Goal: Transaction & Acquisition: Purchase product/service

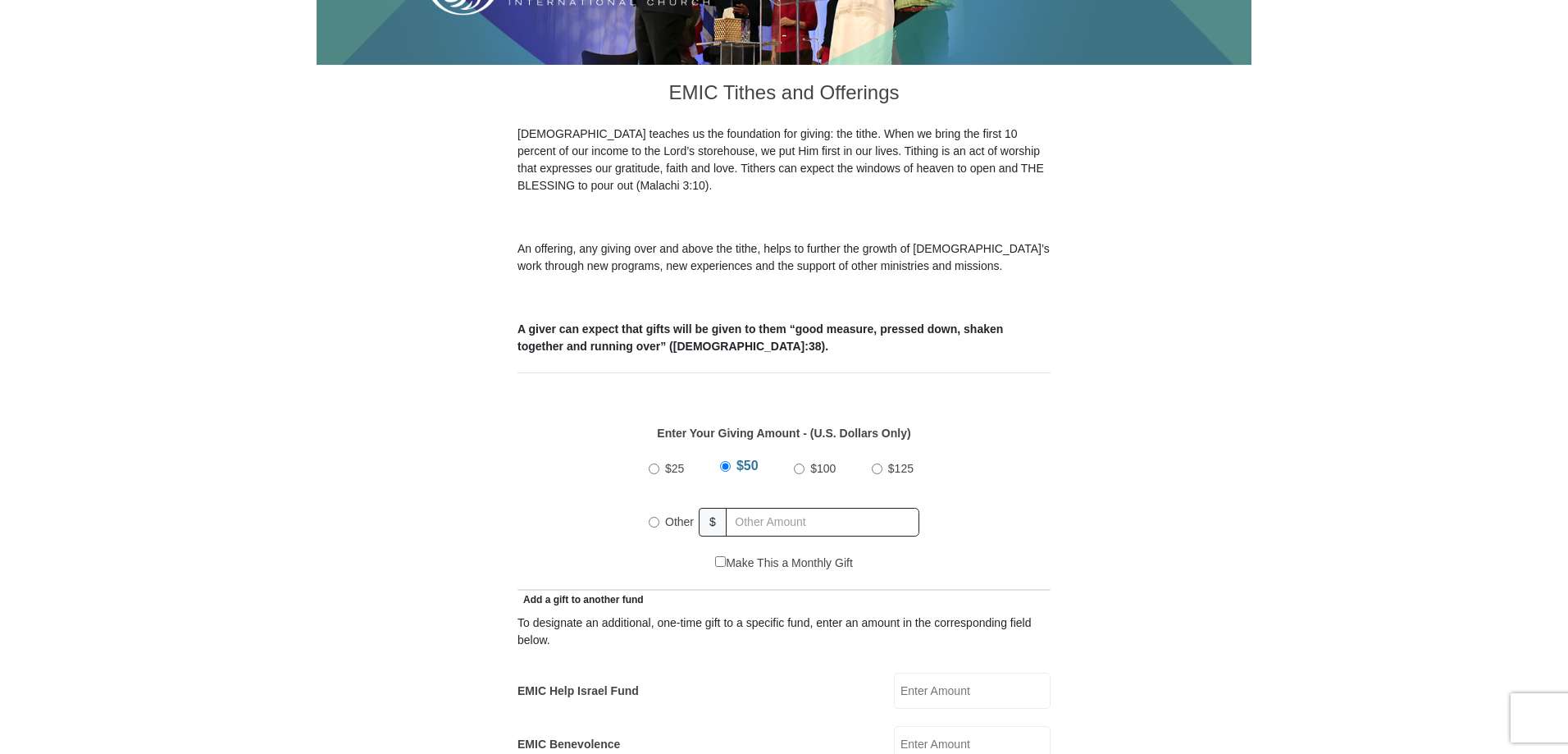
scroll to position [410, 0]
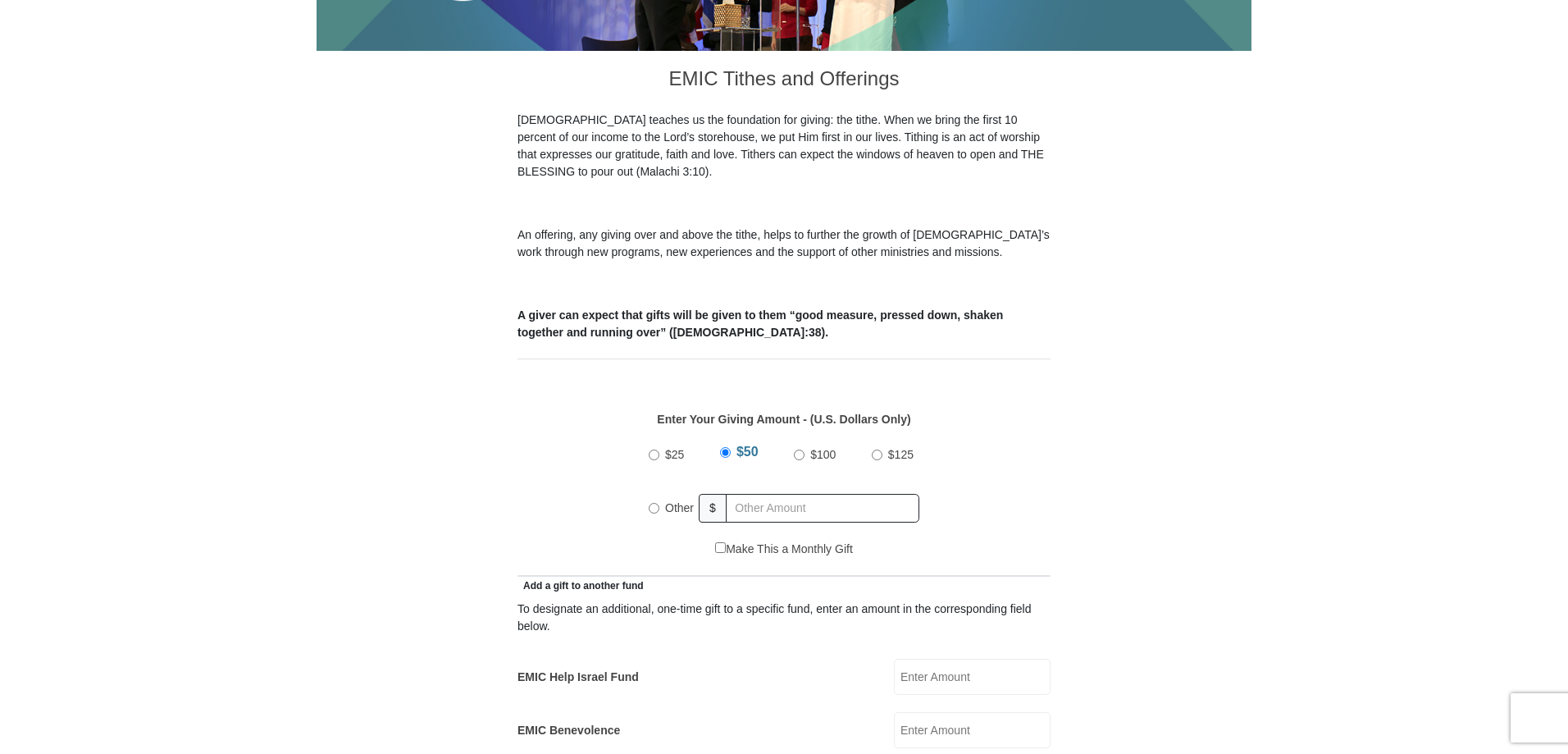
click at [655, 503] on input "Other" at bounding box center [654, 508] width 11 height 11
radio input "true"
type input "128.00"
click at [620, 411] on div "Enter Your Giving Amount - (U.S. Dollars Only) Amount must be a valid number Th…" at bounding box center [784, 468] width 533 height 147
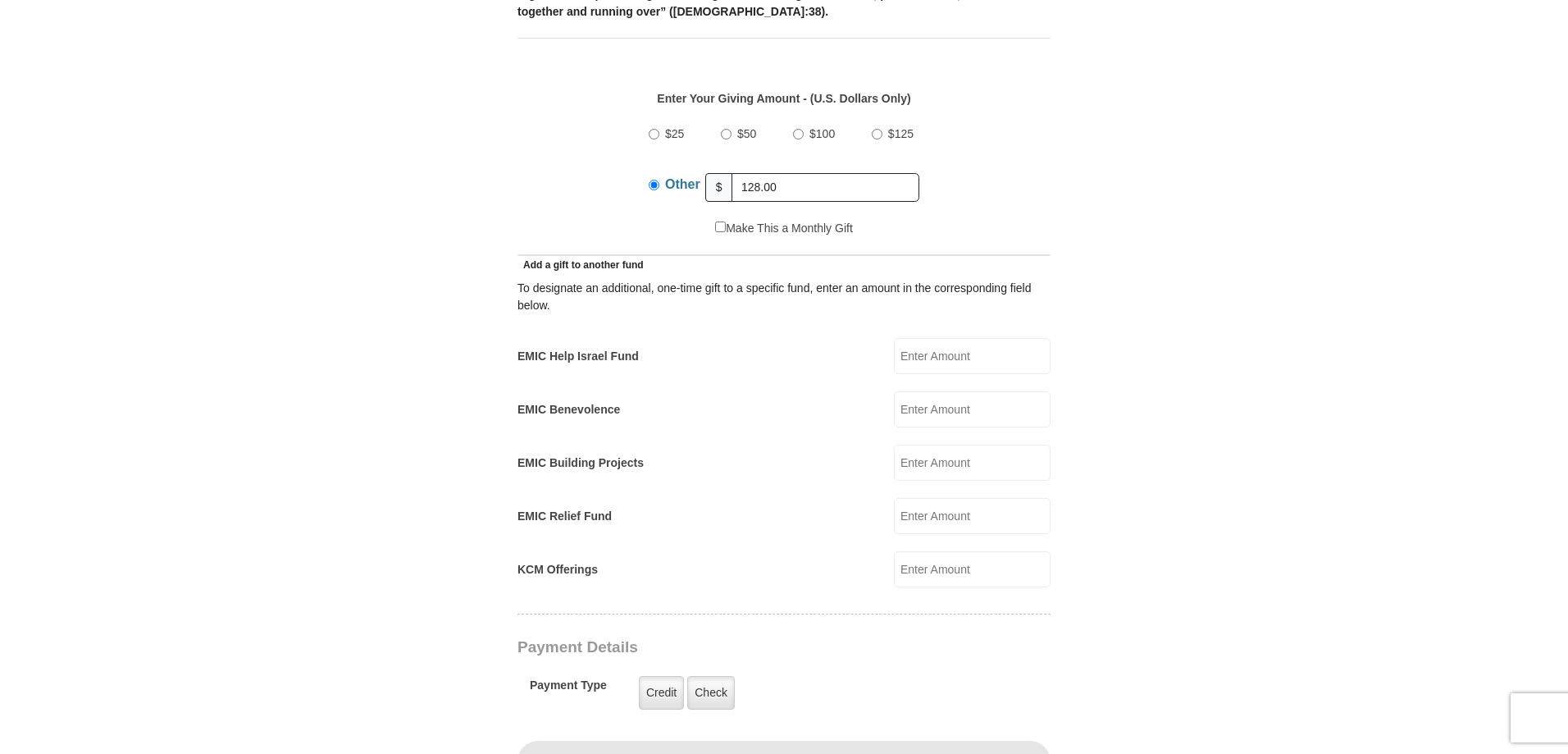
scroll to position [820, 0]
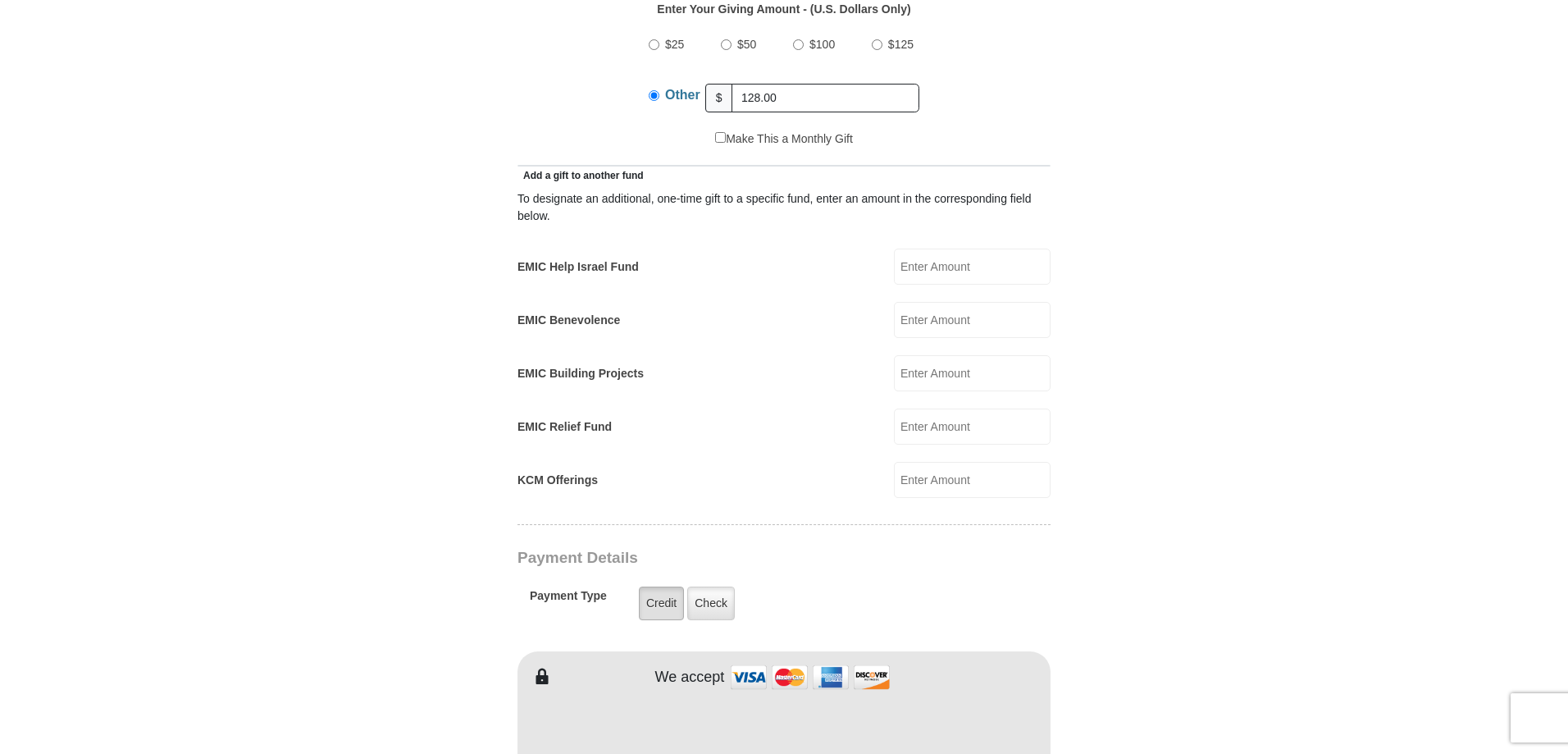
click at [660, 586] on label "Credit" at bounding box center [662, 603] width 45 height 33
click at [0, 0] on input "Credit" at bounding box center [0, 0] width 0 height 0
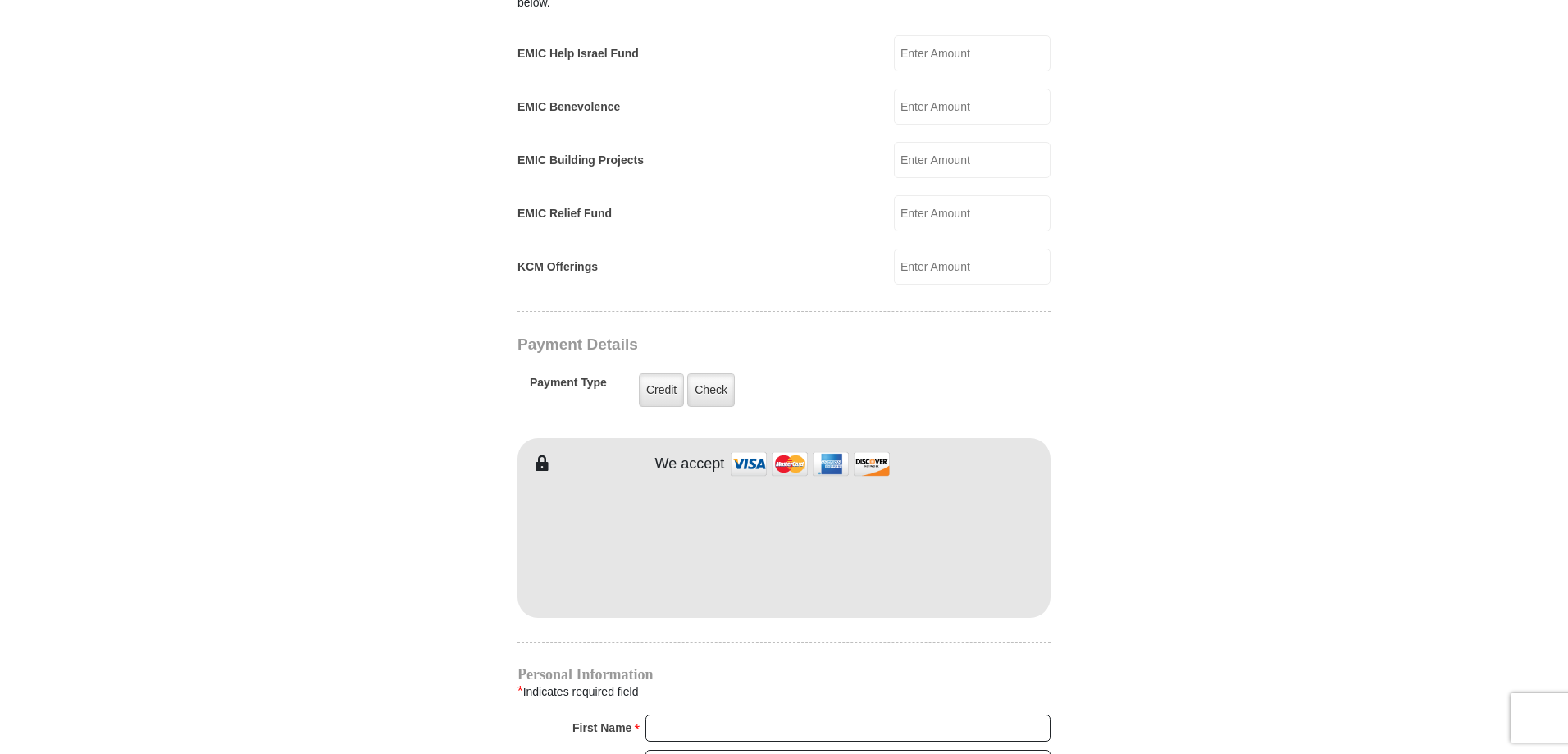
scroll to position [1066, 0]
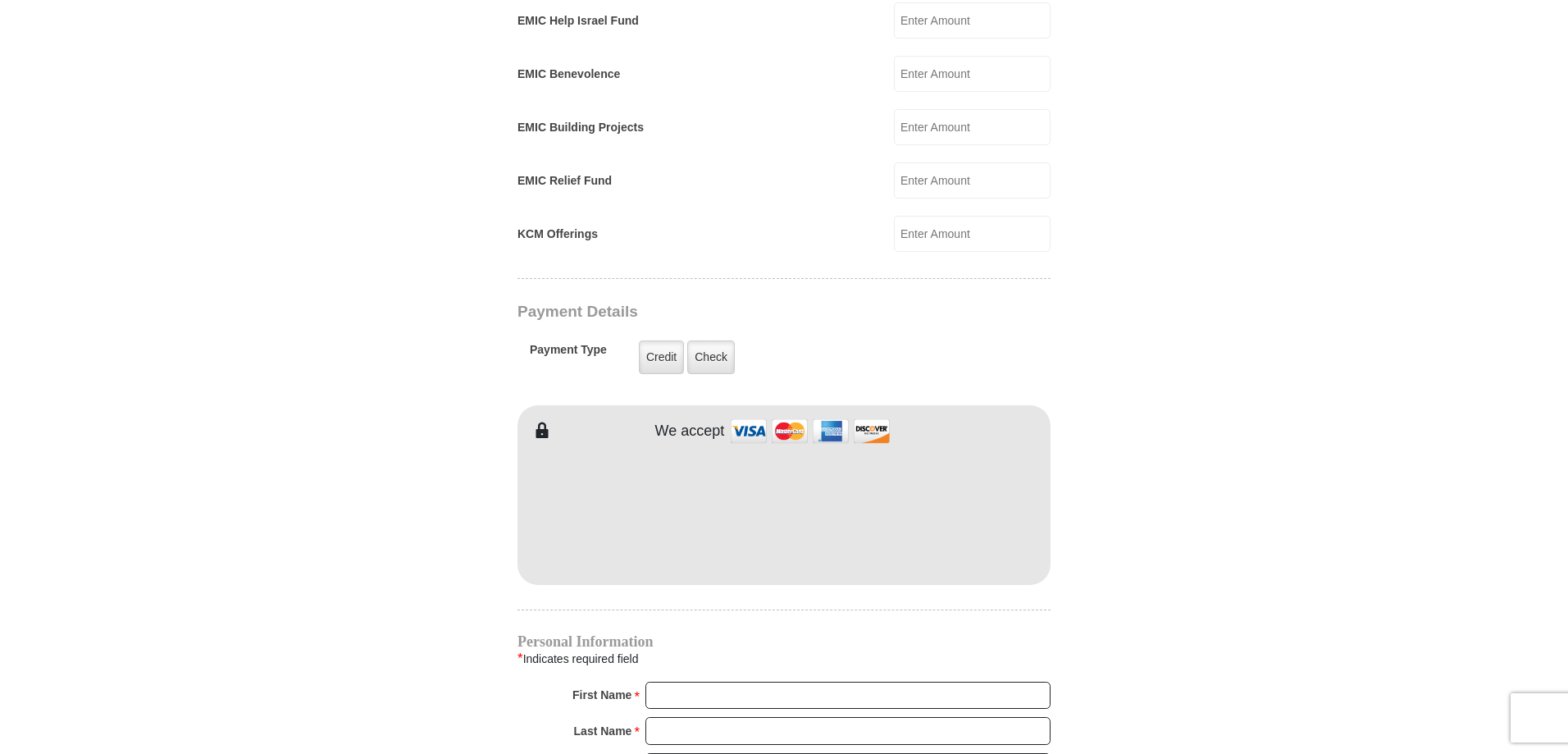
click at [1447, 659] on body "Eagle Mountain International Church Online Giving Because of gifts like yours, …" at bounding box center [784, 423] width 1568 height 2977
click at [672, 681] on input "First Name *" at bounding box center [847, 695] width 405 height 27
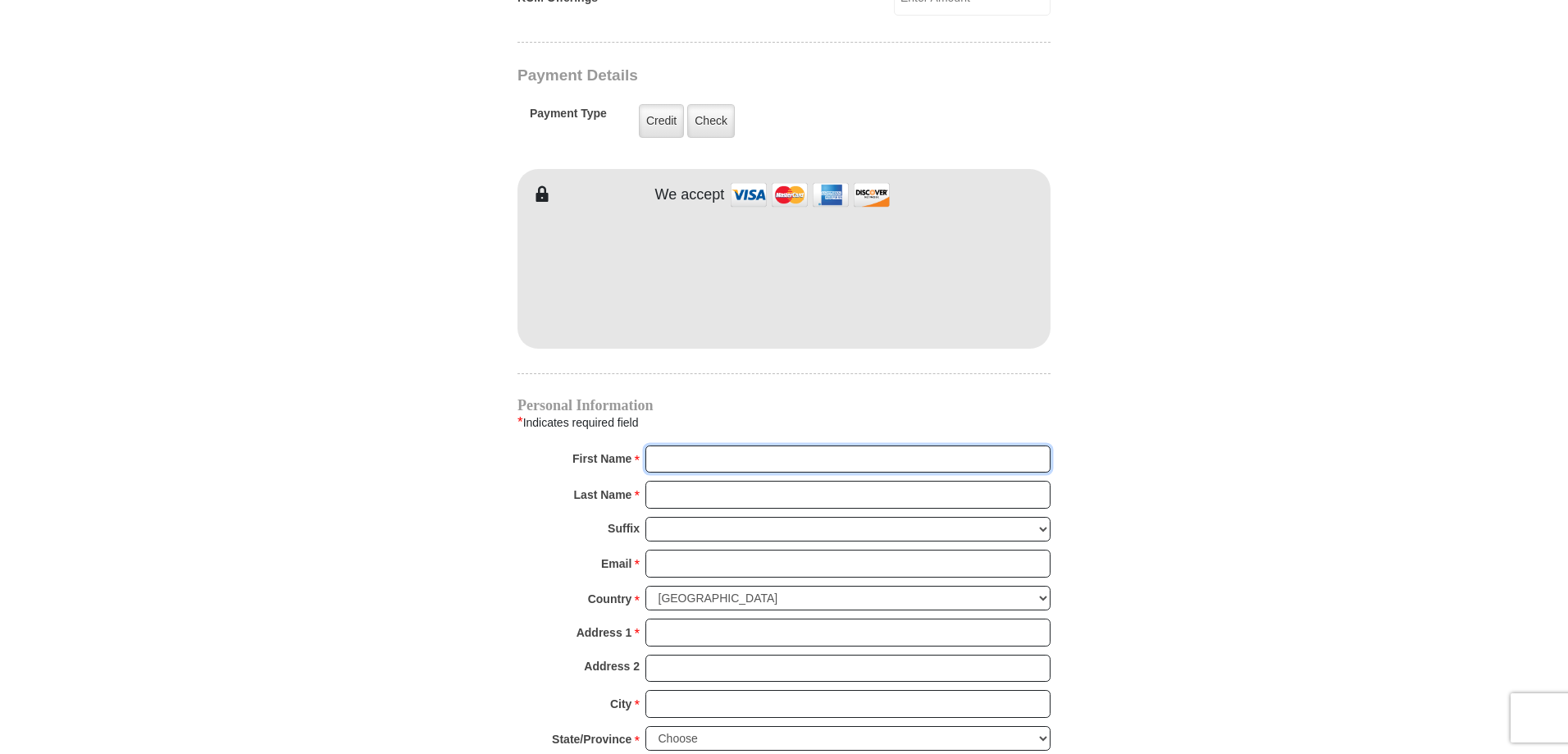
scroll to position [1312, 0]
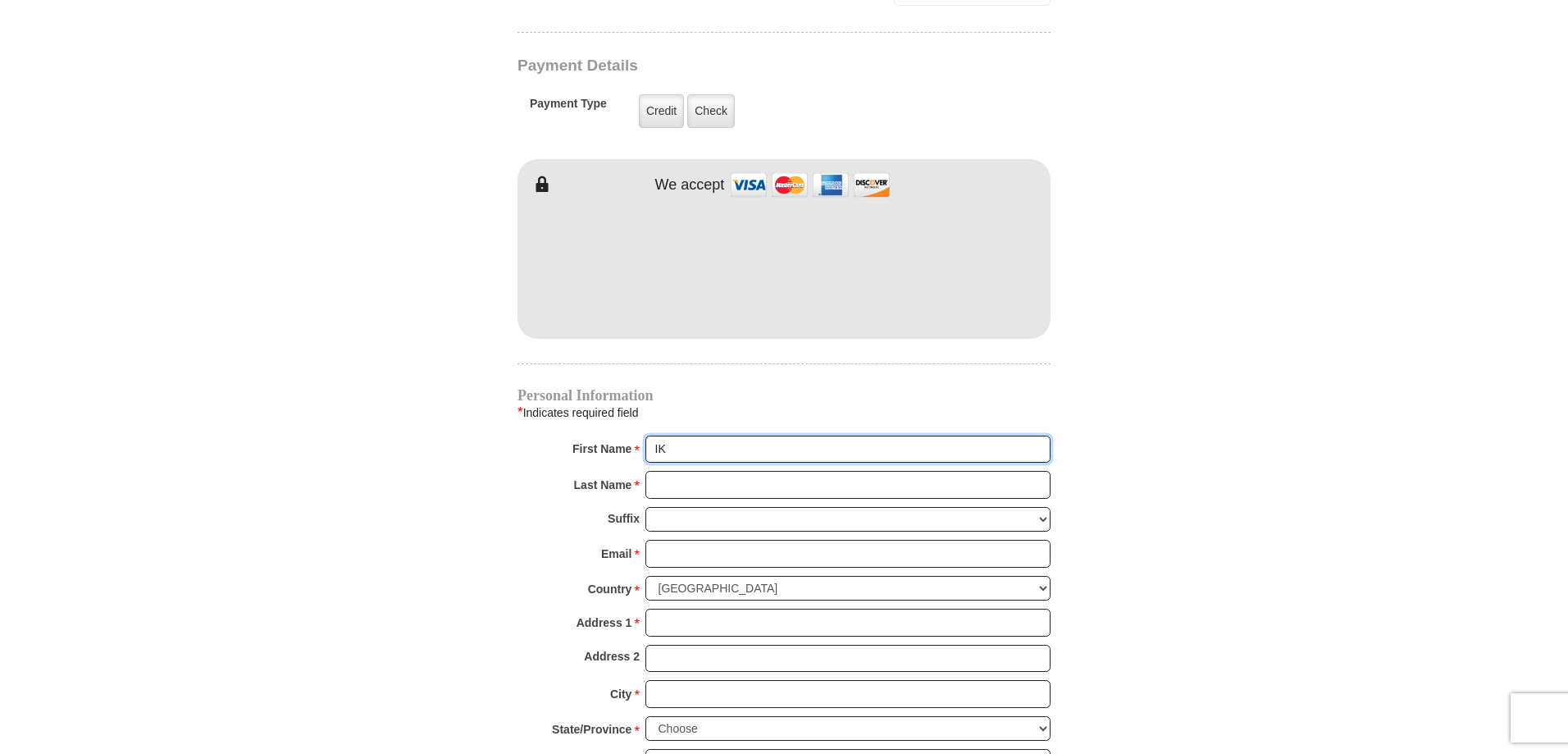
type input "I"
type input "k"
type input "Kathi"
type input "Leaf"
type input "Kathi_leaf@yahoo.com"
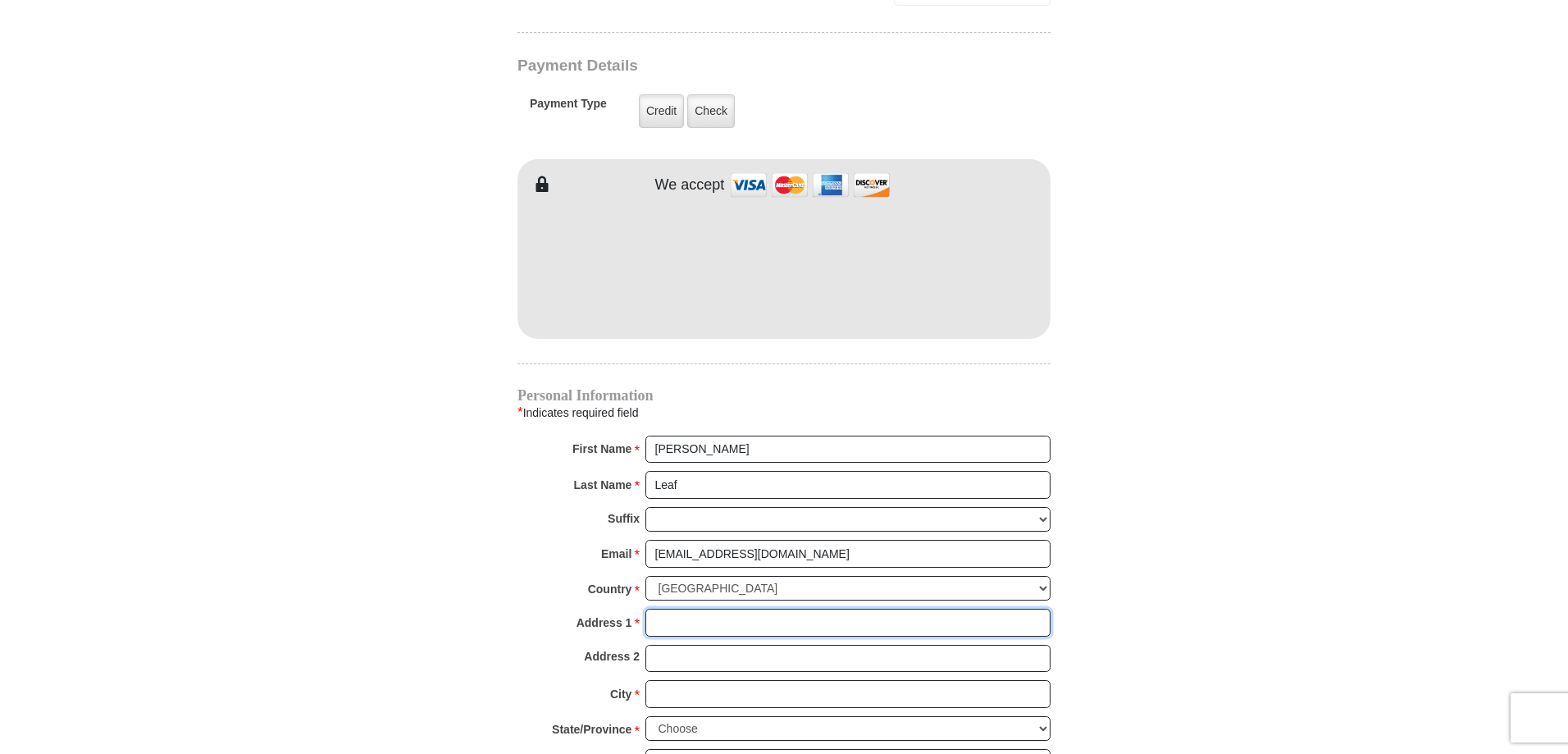
click at [772, 609] on input "Address 1 *" at bounding box center [847, 623] width 405 height 27
type input "PO BOX 521"
click at [739, 679] on input "City *" at bounding box center [847, 693] width 405 height 27
type input "LIBERTY LAKE"
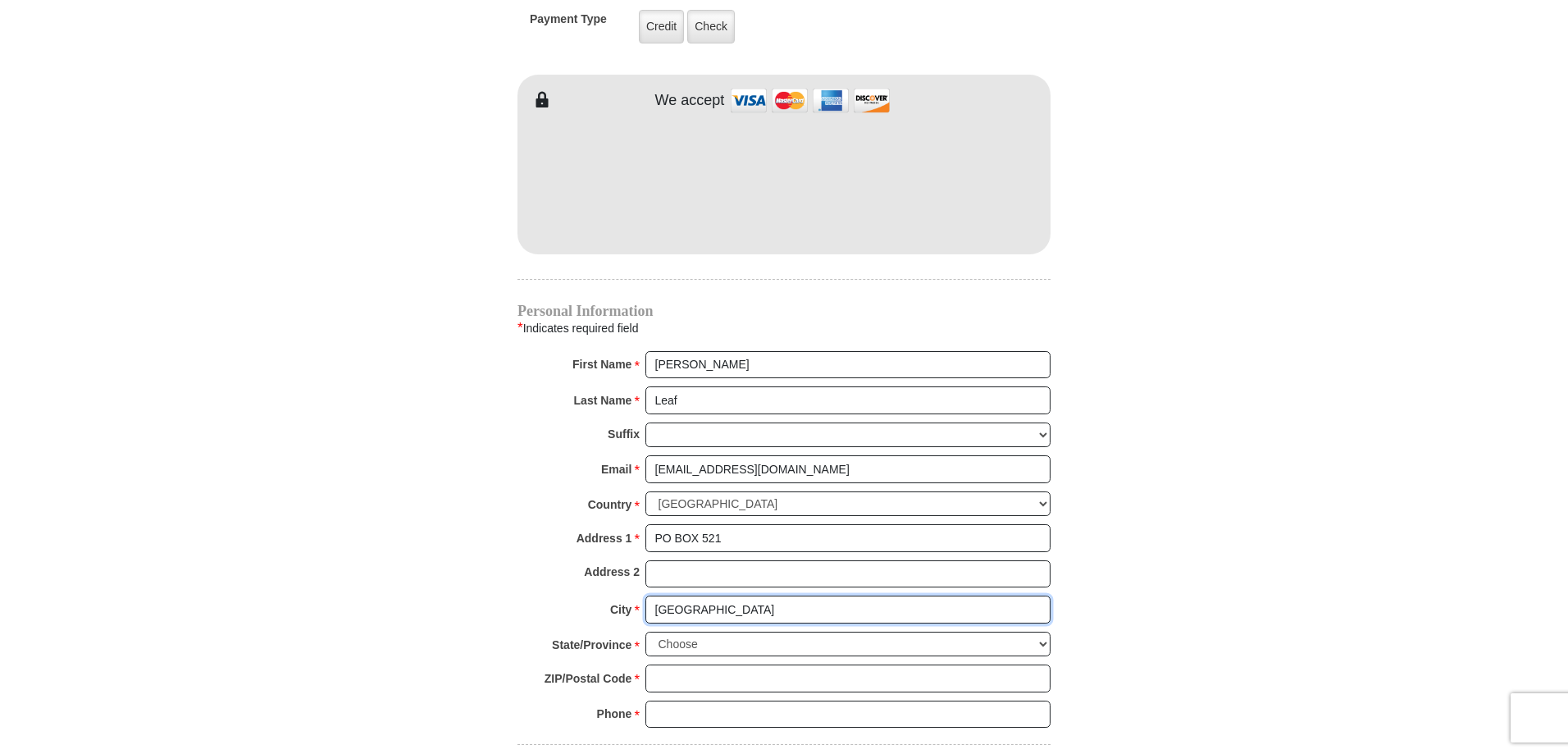
scroll to position [1558, 0]
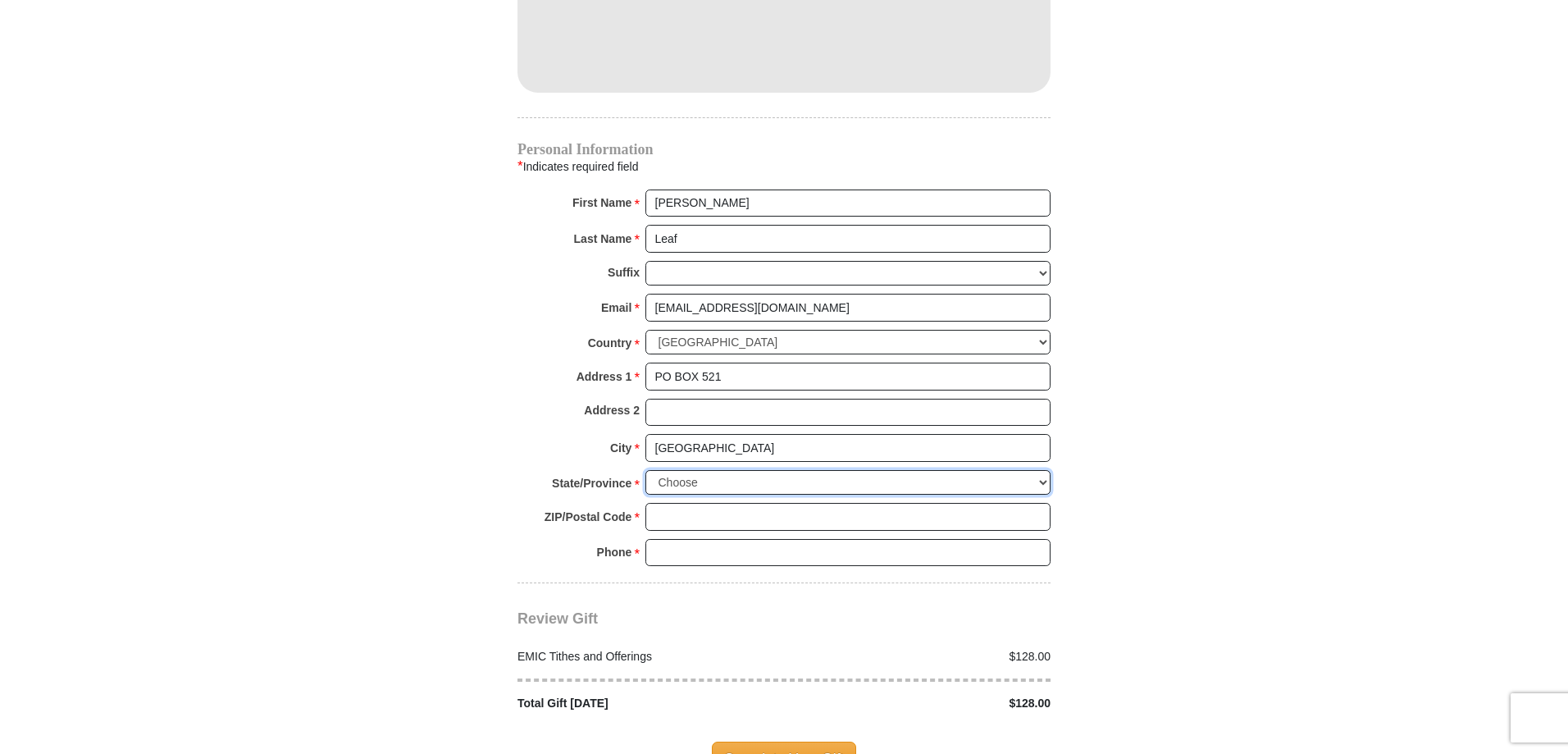
click at [758, 470] on select "Choose Alabama Alaska American Samoa Arizona Arkansas Armed Forces Americas Arm…" at bounding box center [847, 482] width 405 height 25
select select "WA"
click at [645, 470] on select "Choose Alabama Alaska American Samoa Arizona Arkansas Armed Forces Americas Arm…" at bounding box center [847, 482] width 405 height 25
click at [675, 503] on input "ZIP/Postal Code *" at bounding box center [847, 517] width 405 height 27
type input "99019"
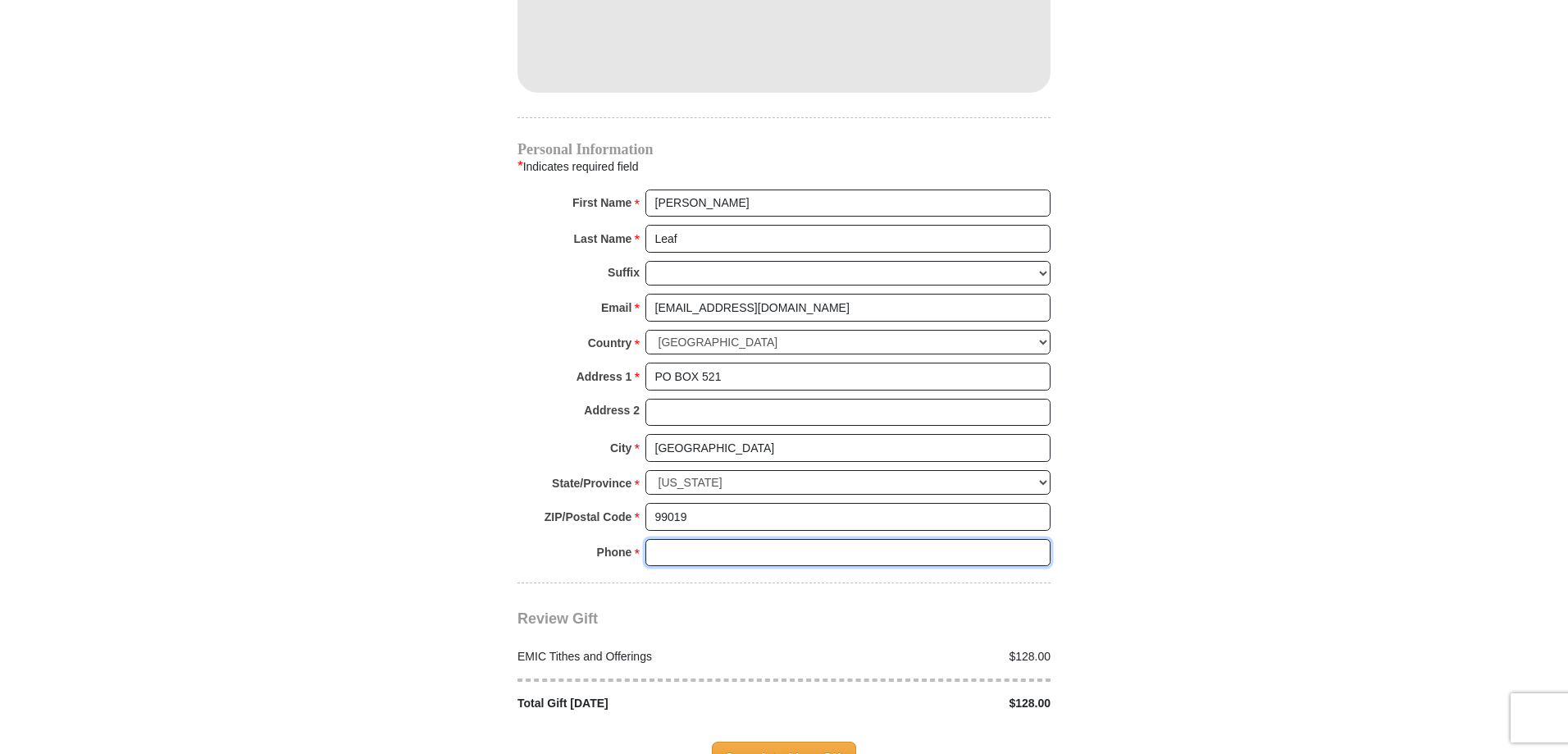
click at [708, 539] on input "Phone * *" at bounding box center [847, 553] width 405 height 27
type input "509 230-8162"
click at [796, 741] on span "Complete Your Gift" at bounding box center [784, 758] width 145 height 34
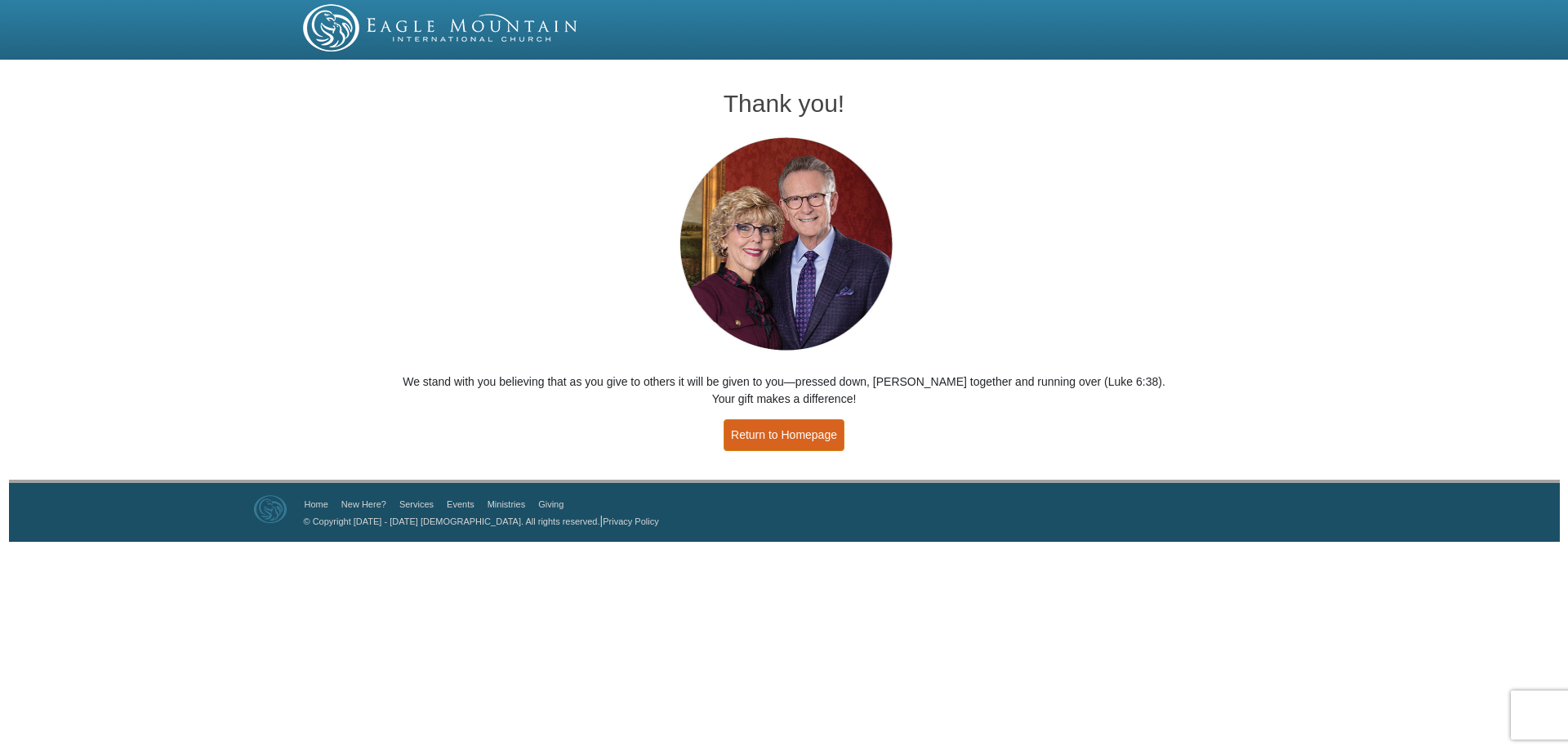
click at [810, 434] on link "Return to Homepage" at bounding box center [784, 435] width 121 height 32
